Goal: Check status: Check status

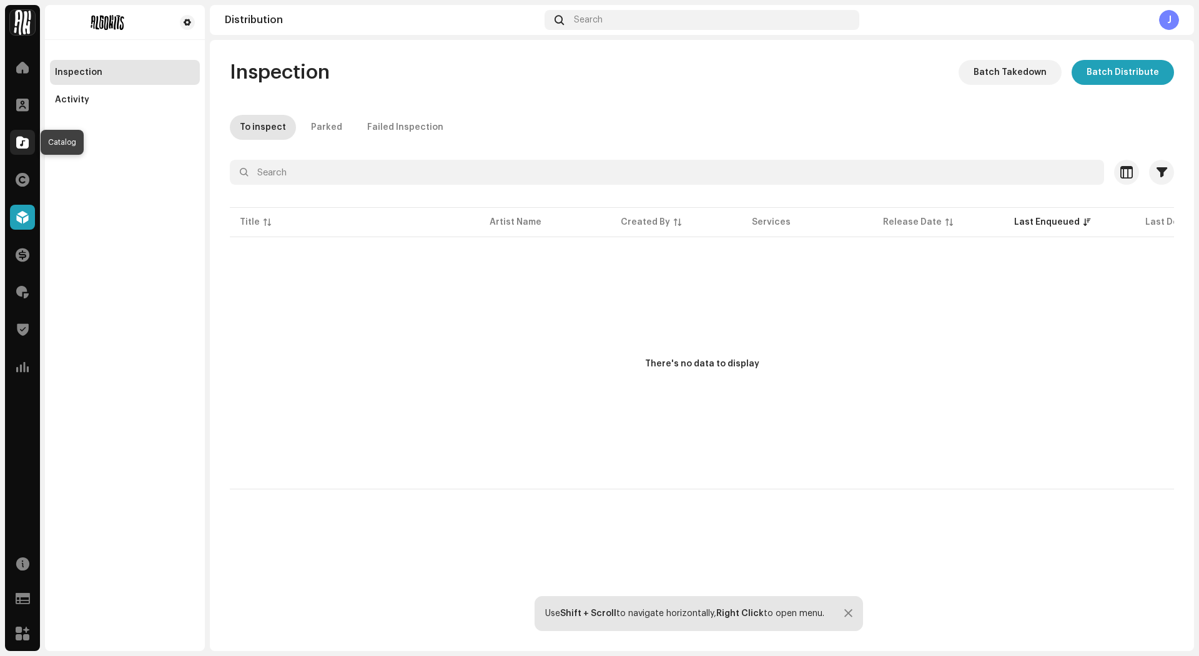
click at [19, 134] on div at bounding box center [22, 142] width 25 height 25
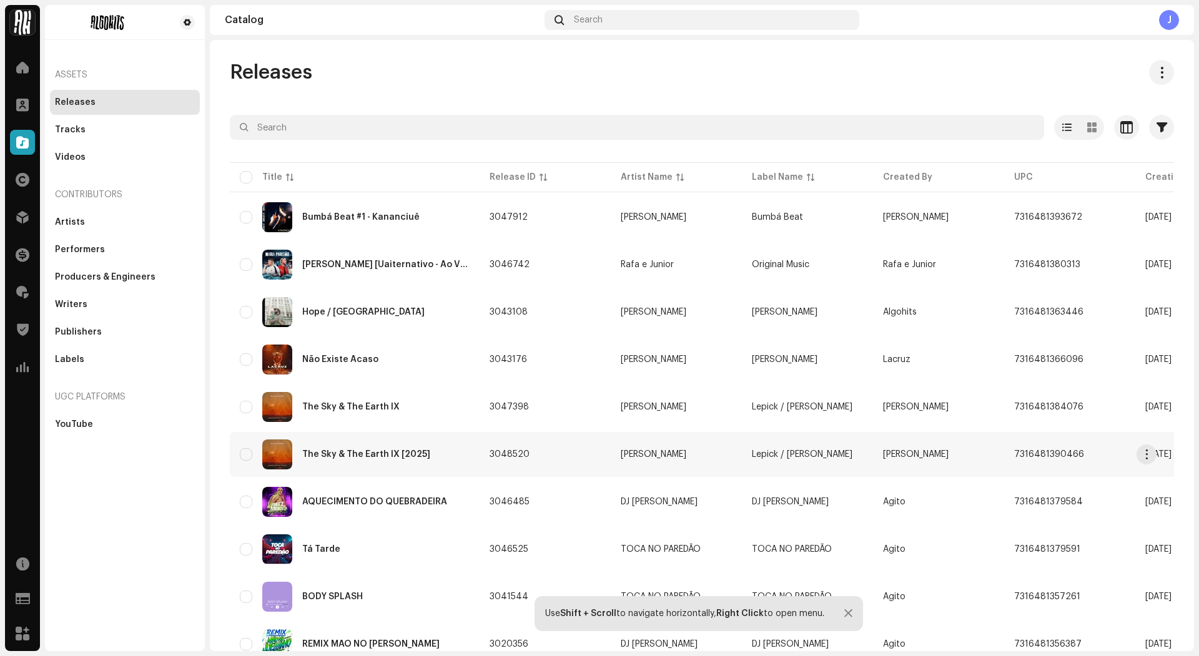
click at [383, 450] on div "The Sky & The Earth IX [2025]" at bounding box center [366, 454] width 128 height 9
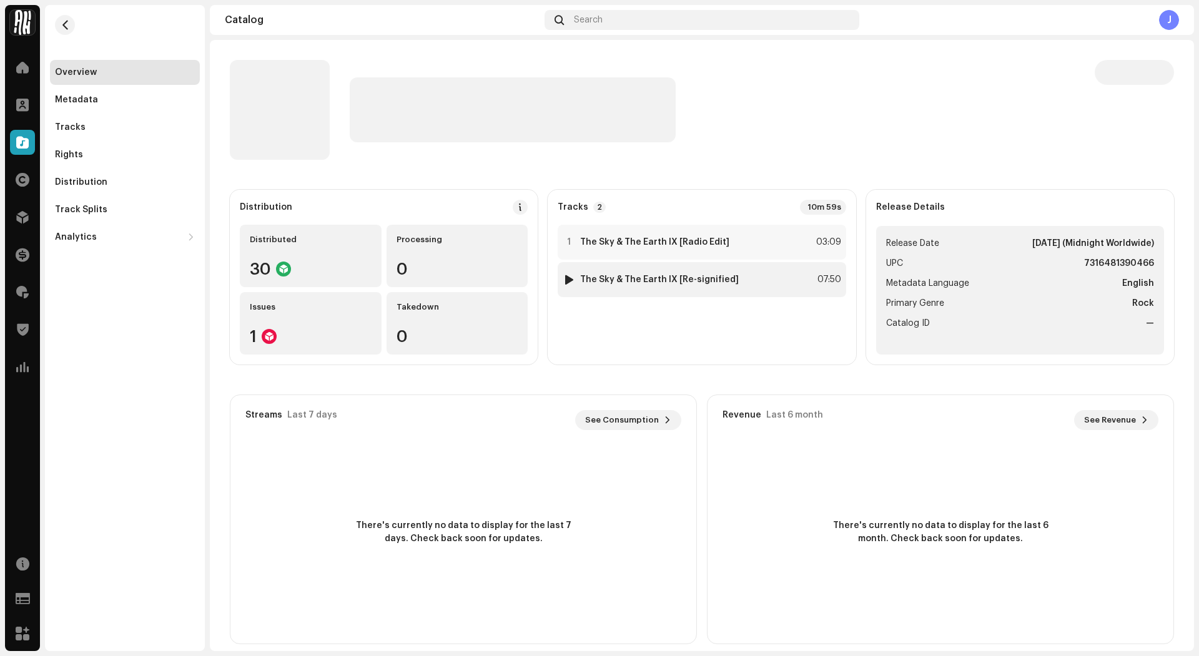
click at [641, 279] on strong "The Sky & The Earth IX [Re-signified]" at bounding box center [659, 280] width 159 height 10
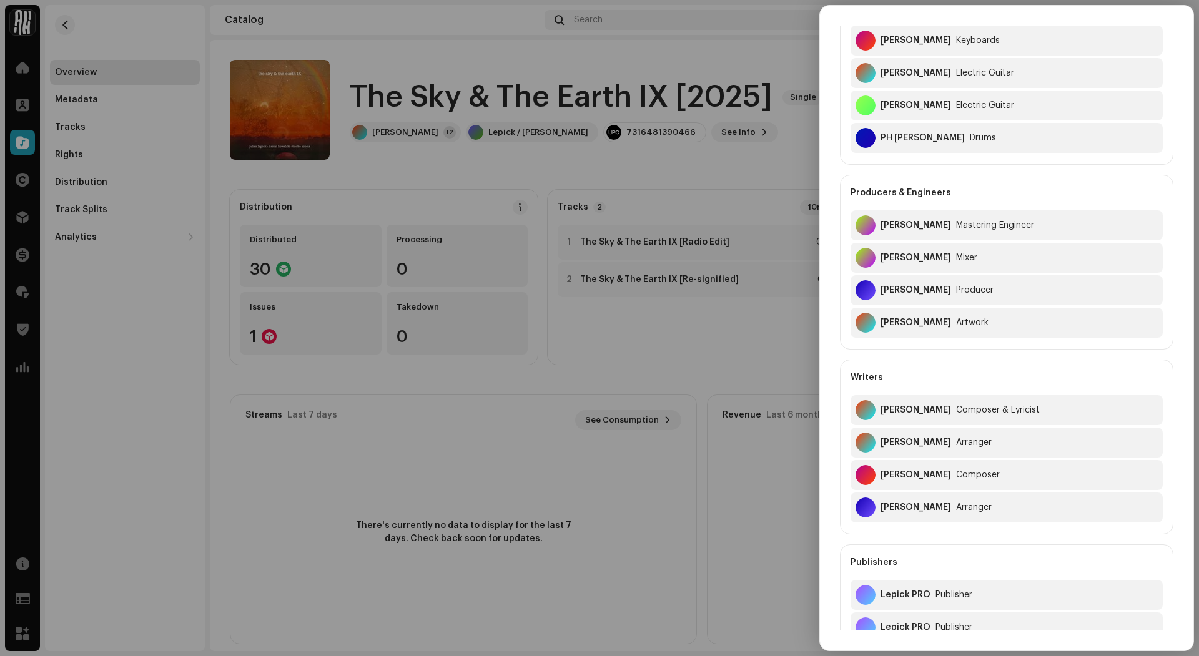
scroll to position [946, 0]
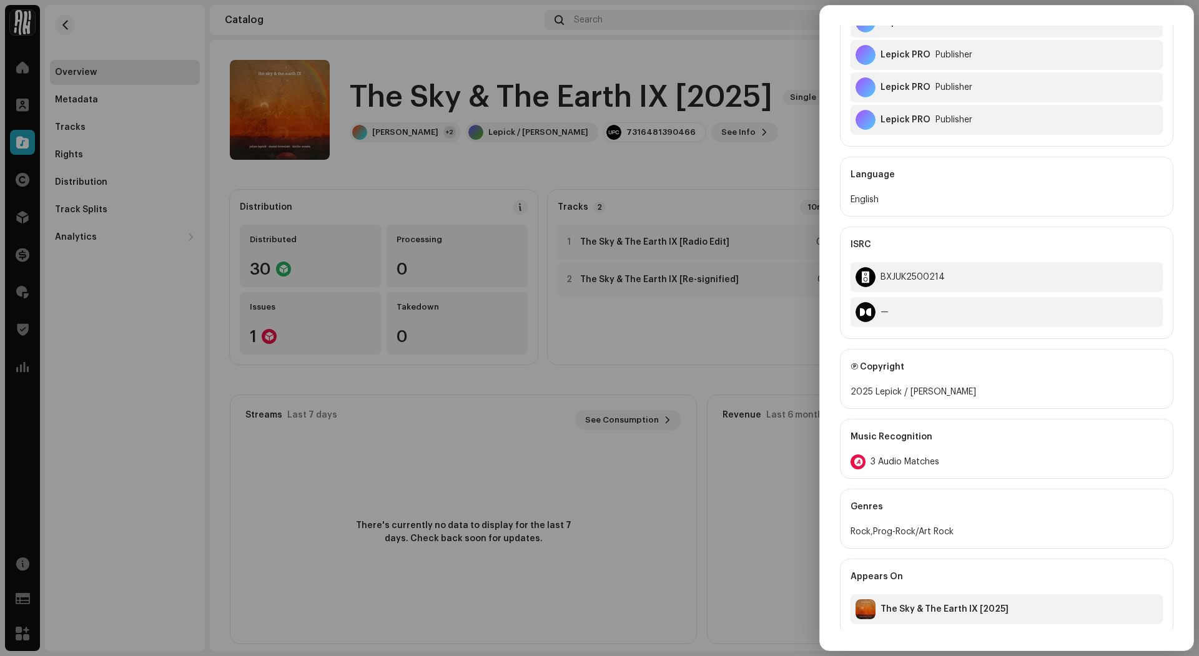
click at [685, 373] on div at bounding box center [599, 328] width 1199 height 656
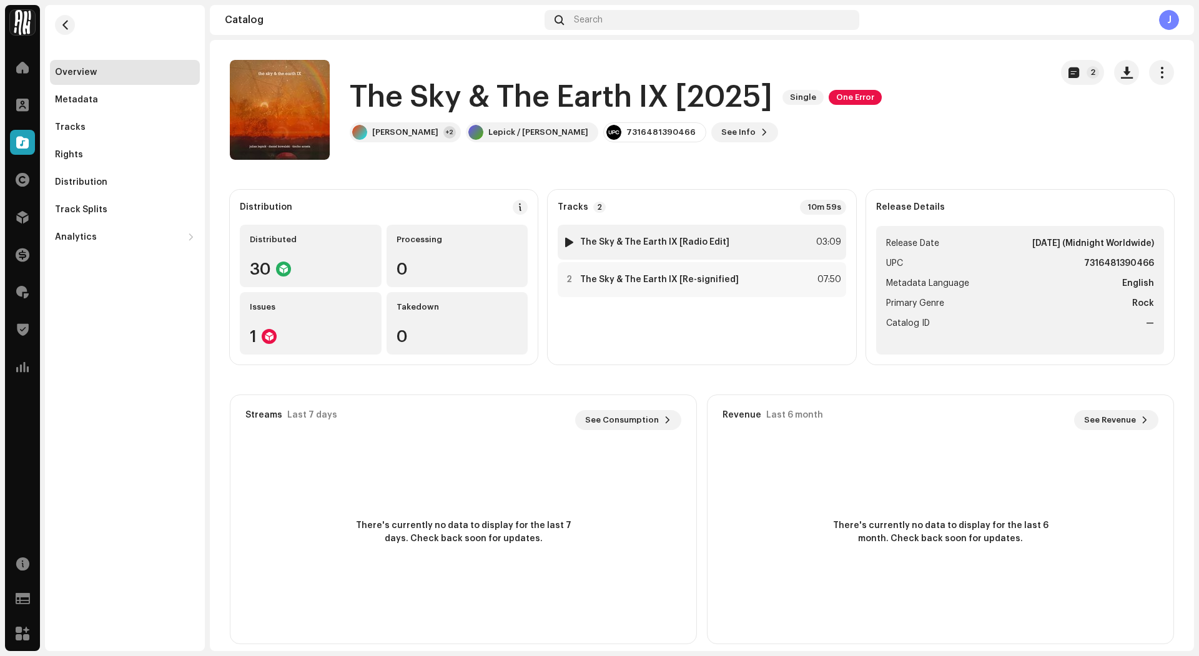
click at [743, 240] on div "1 The Sky & The Earth IX [Radio Edit] 03:09" at bounding box center [702, 242] width 288 height 35
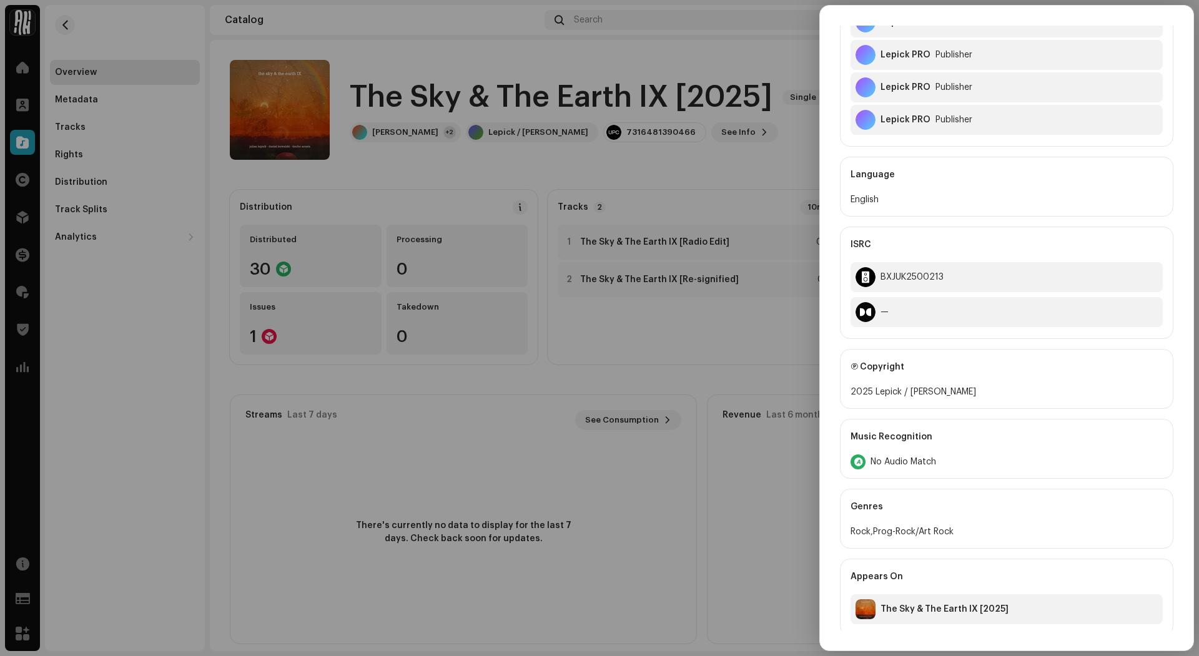
click at [744, 393] on div at bounding box center [599, 328] width 1199 height 656
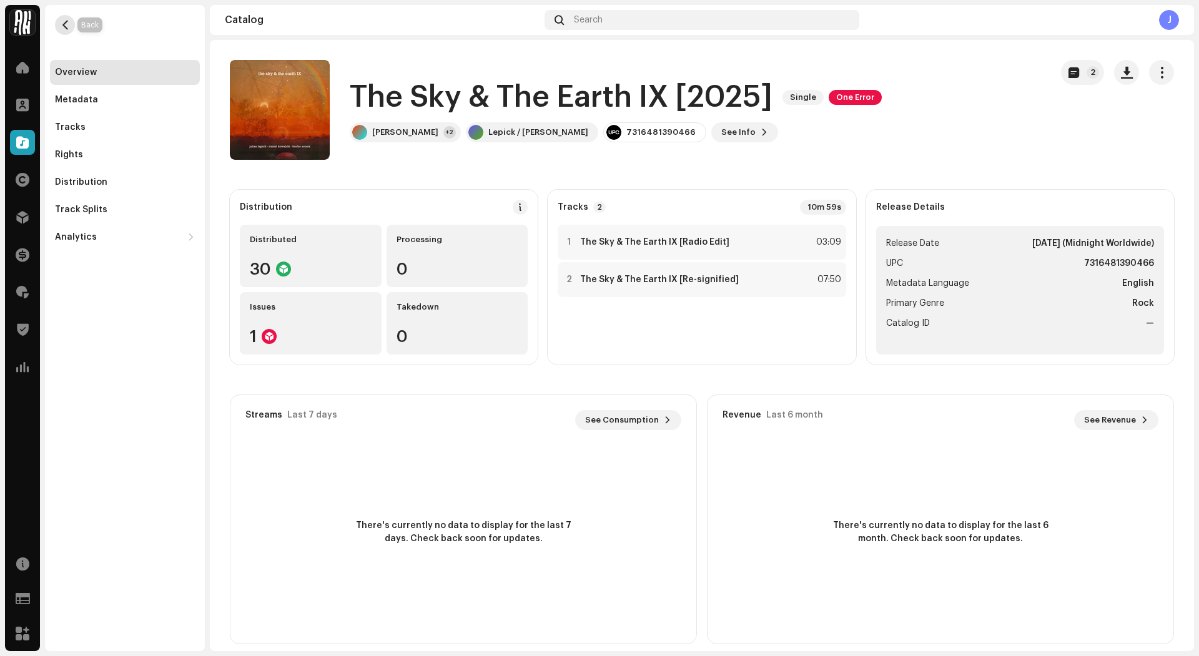
click at [65, 20] on span "button" at bounding box center [65, 25] width 9 height 10
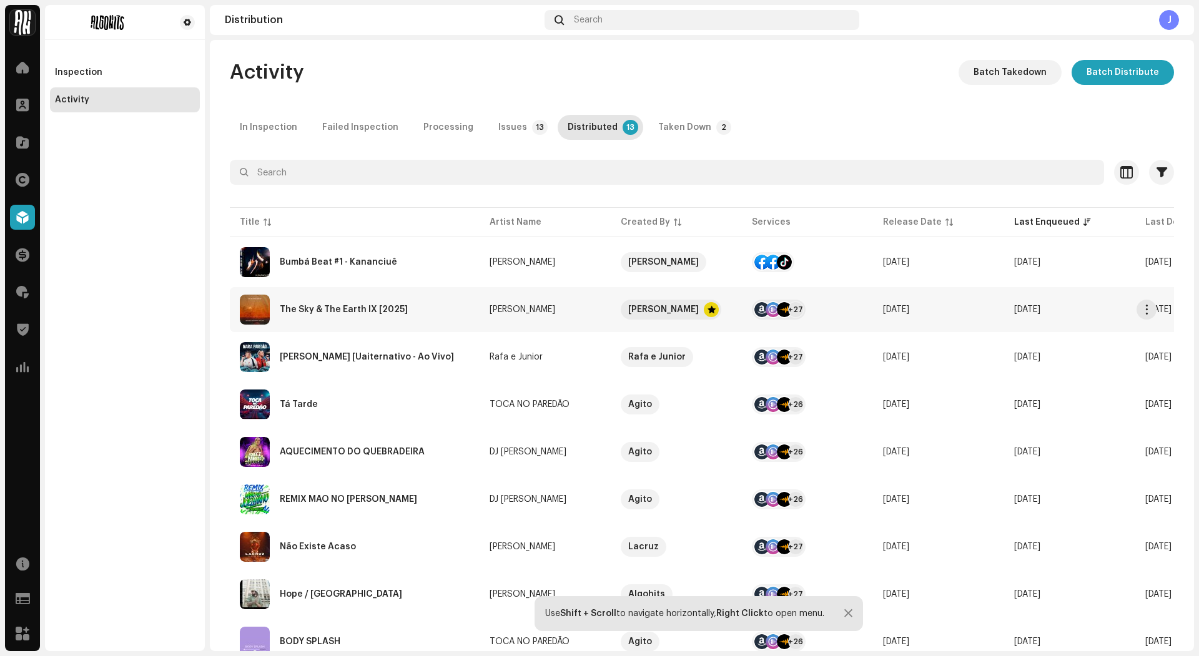
click at [408, 310] on div "The Sky & The Earth IX [2025]" at bounding box center [355, 310] width 230 height 30
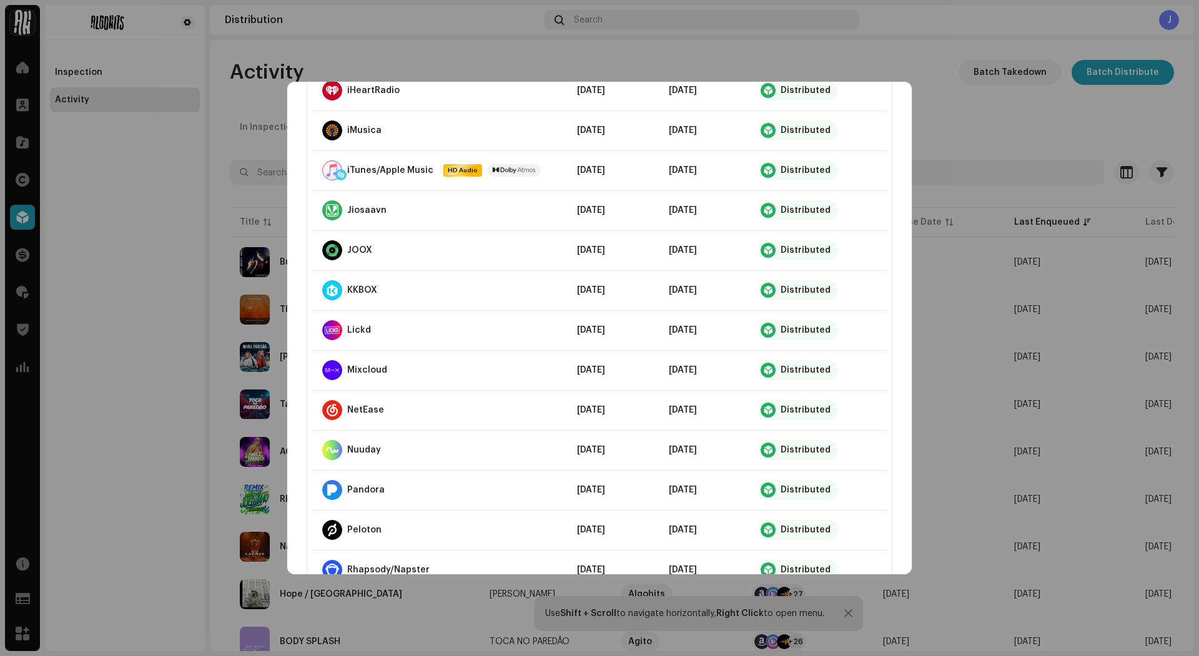
scroll to position [907, 0]
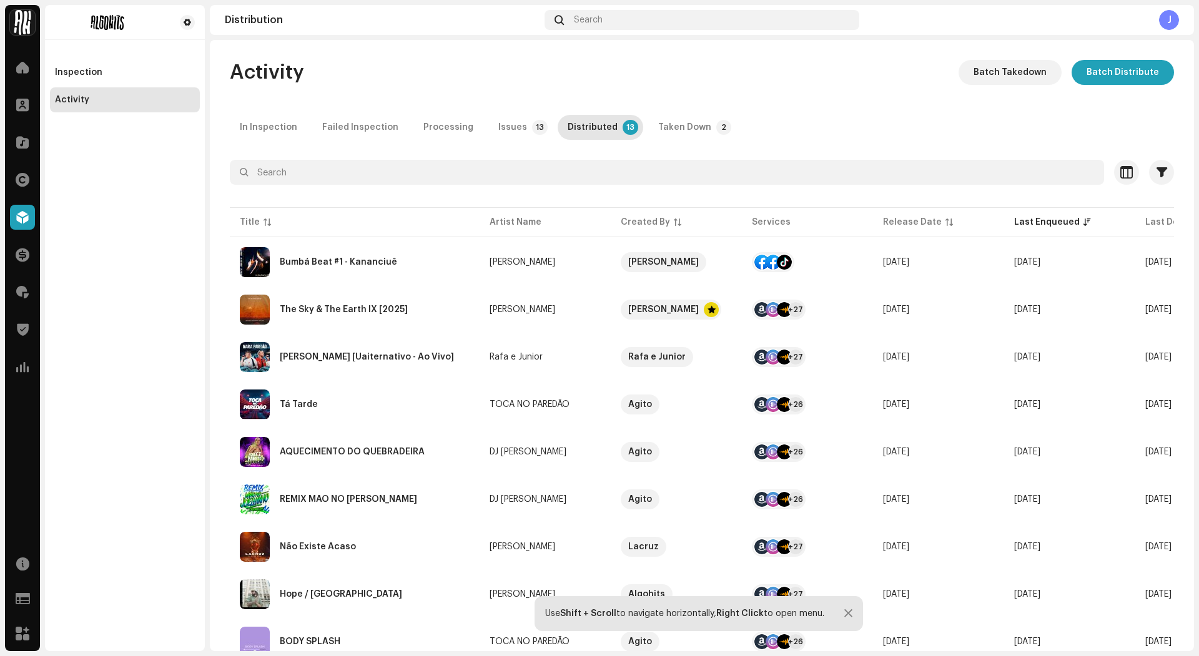
click at [899, 237] on div "The Sky & The Earth IX [2025] [PERSON_NAME] Service Last Enqueued Last Delivere…" at bounding box center [599, 328] width 1199 height 656
click at [678, 141] on div "Activity Batch Takedown Batch Distribute In Inspection Failed Inspection Proces…" at bounding box center [702, 473] width 984 height 827
click at [686, 134] on div "Taken Down" at bounding box center [684, 127] width 53 height 25
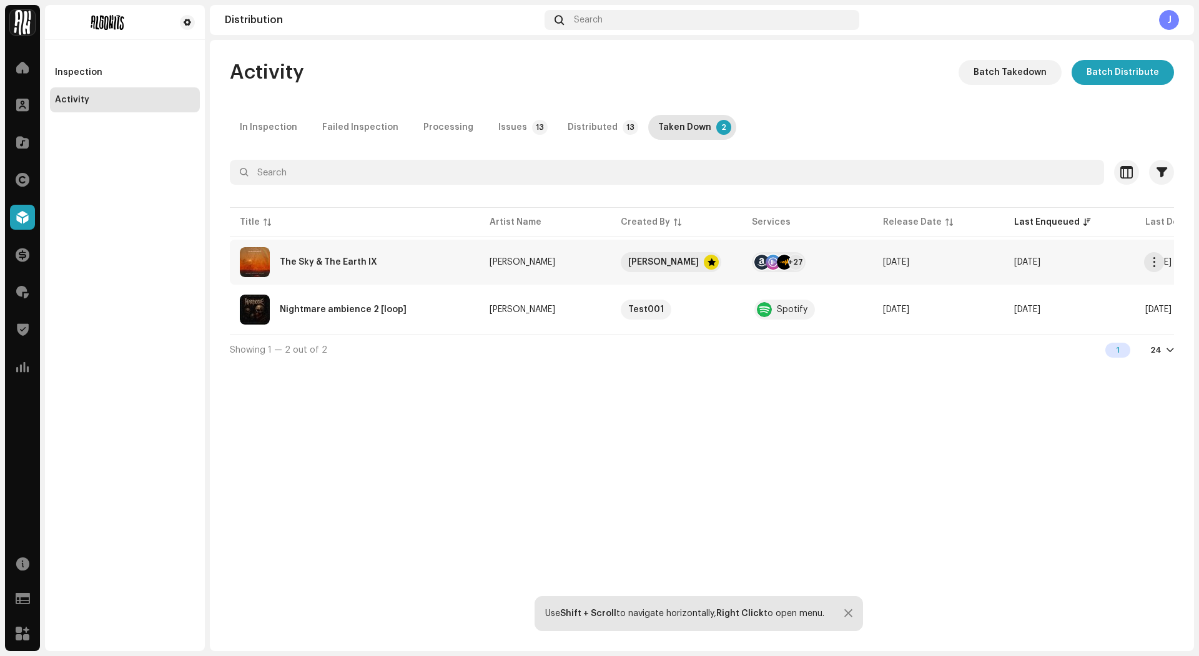
click at [402, 255] on div "The Sky & The Earth IX" at bounding box center [355, 262] width 230 height 30
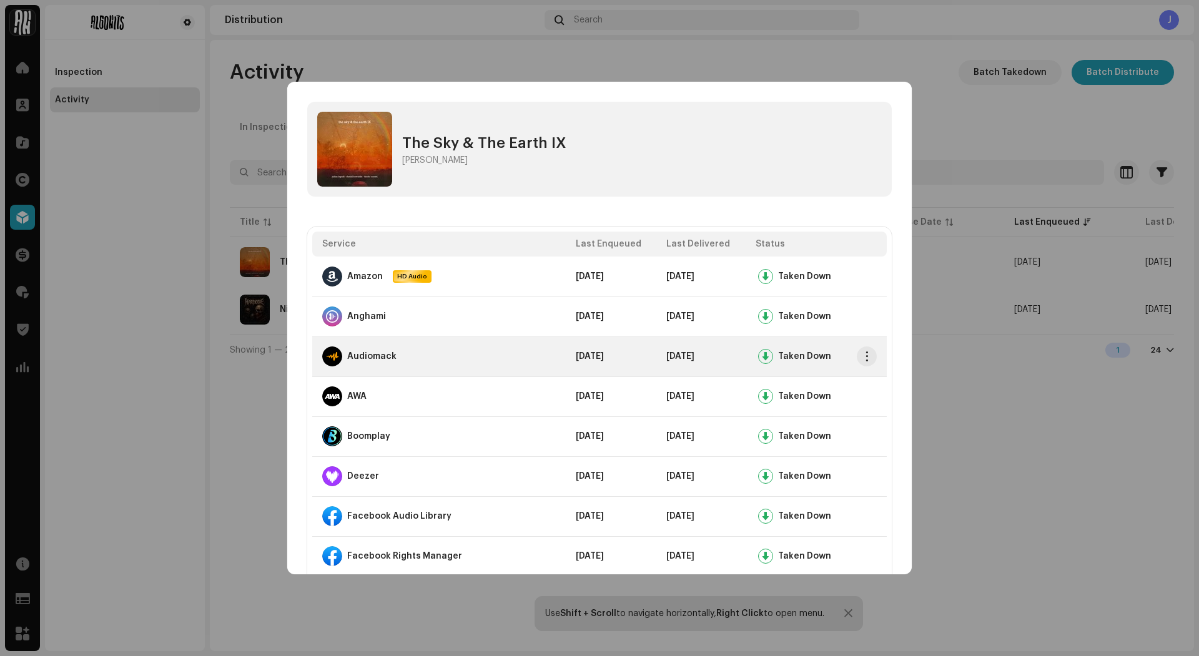
scroll to position [907, 0]
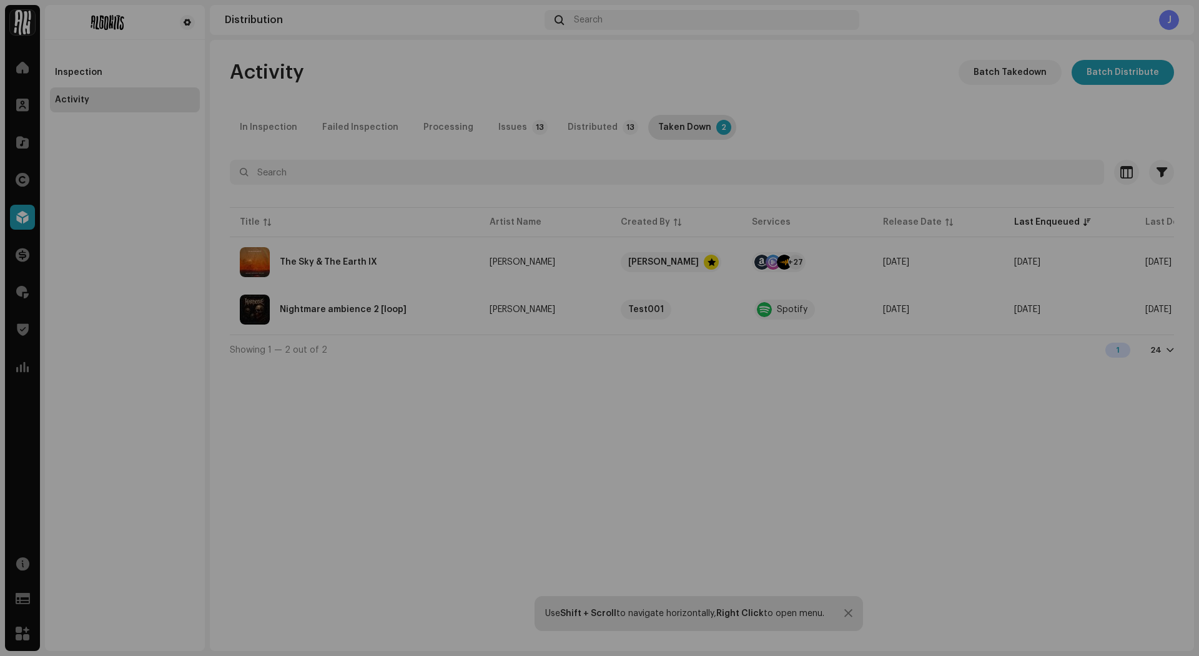
click at [174, 492] on div "The Sky & The Earth IX [PERSON_NAME] Service Last Enqueued Last Delivered Statu…" at bounding box center [599, 328] width 1199 height 656
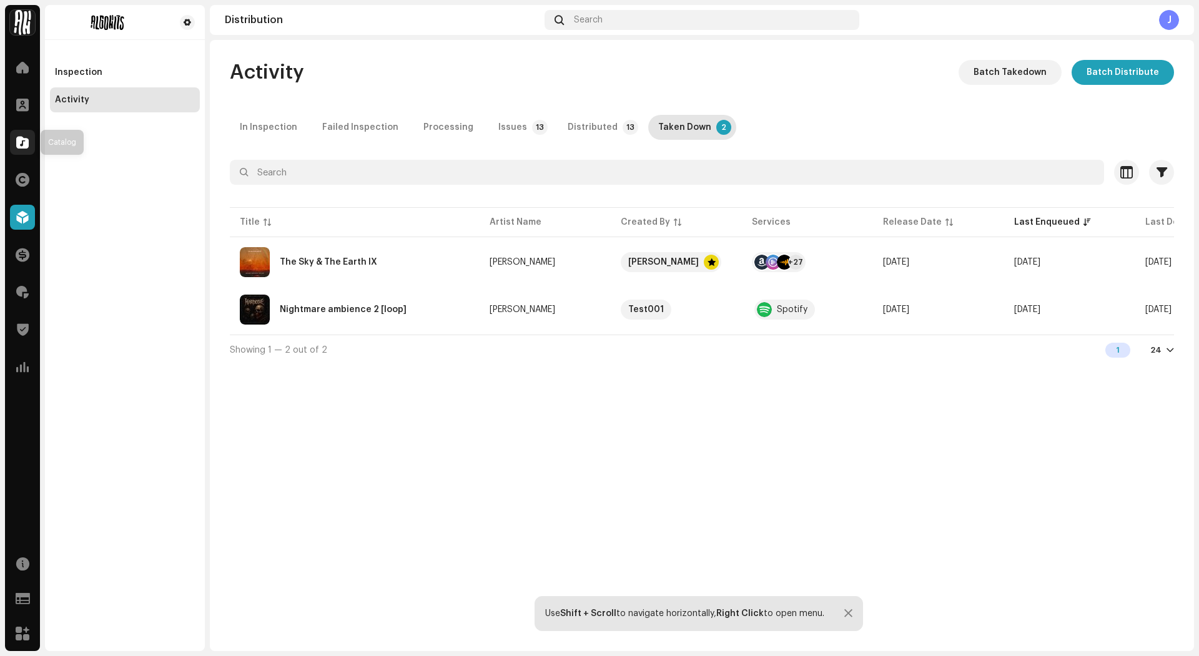
click at [28, 141] on span at bounding box center [22, 142] width 12 height 10
click at [23, 177] on span at bounding box center [23, 180] width 14 height 10
click at [28, 142] on span at bounding box center [22, 142] width 12 height 10
